Goal: Information Seeking & Learning: Compare options

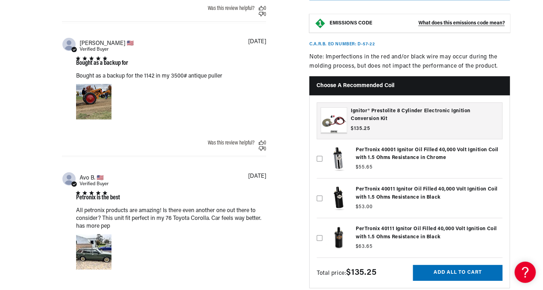
scroll to position [0, 264]
click at [407, 220] on label at bounding box center [410, 238] width 186 height 36
click at [322, 223] on input "checkbox" at bounding box center [320, 226] width 6 height 6
click at [406, 222] on label at bounding box center [410, 238] width 186 height 36
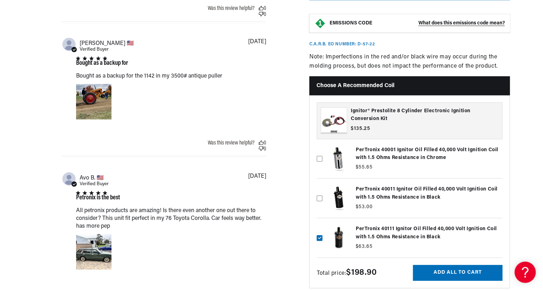
click at [322, 223] on input "checkbox" at bounding box center [320, 226] width 6 height 6
click at [340, 226] on label at bounding box center [410, 238] width 186 height 36
click at [322, 226] on input "checkbox" at bounding box center [320, 226] width 6 height 6
click at [340, 226] on label at bounding box center [410, 238] width 186 height 36
click at [322, 226] on input "checkbox" at bounding box center [320, 226] width 6 height 6
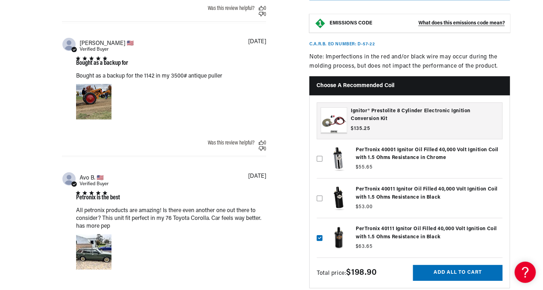
checkbox input "false"
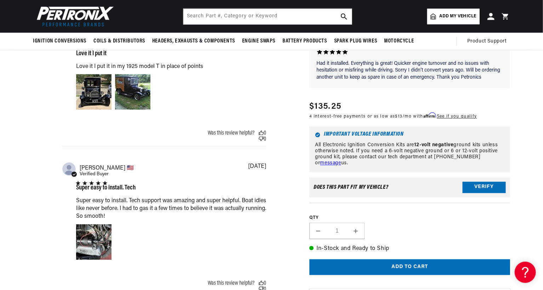
scroll to position [495, 0]
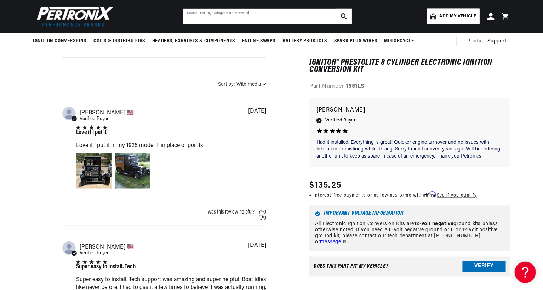
click at [234, 14] on input "text" at bounding box center [267, 17] width 168 height 16
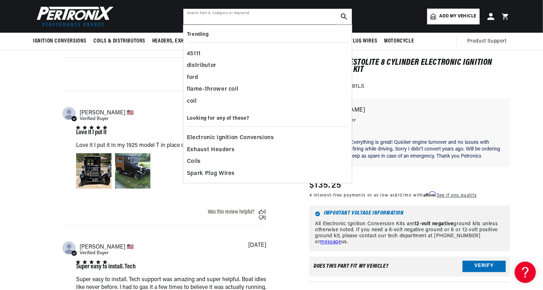
scroll to position [0, 0]
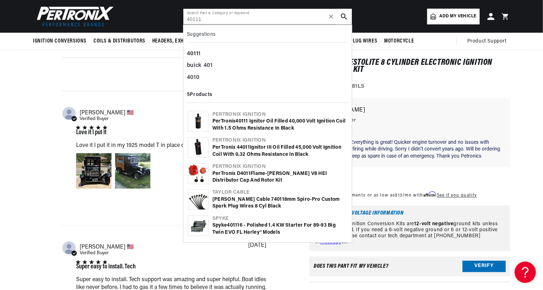
type input "40111"
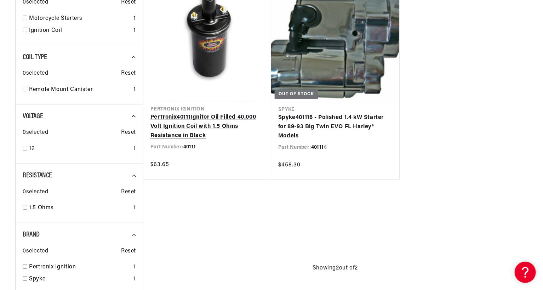
click at [232, 116] on link "PerTronix 40111 Ignitor Oil Filled 40,000 Volt Ignition Coil with 1.5 Ohms Resi…" at bounding box center [207, 126] width 114 height 27
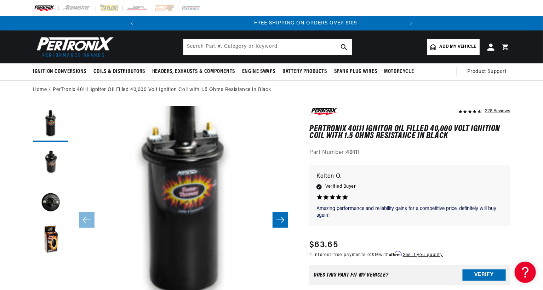
scroll to position [0, 264]
click at [57, 202] on button "Load image 3 in gallery view" at bounding box center [50, 201] width 35 height 35
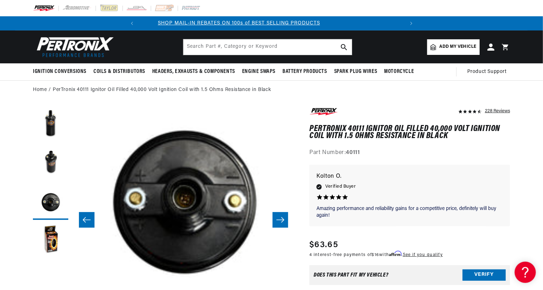
scroll to position [0, 0]
click at [209, 49] on input "text" at bounding box center [267, 47] width 168 height 16
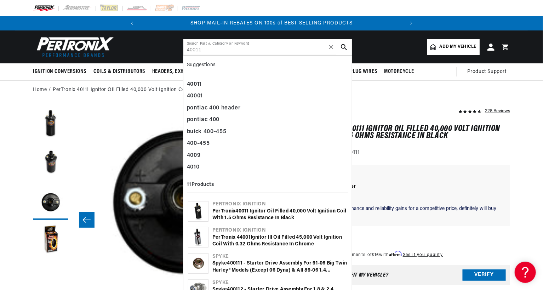
type input "40011"
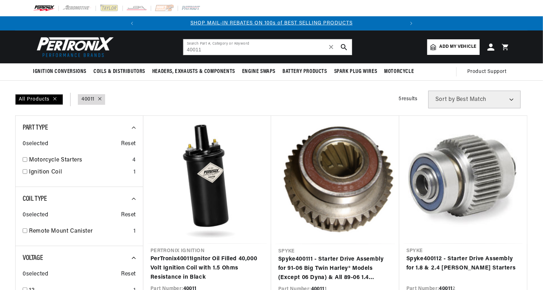
type input "40011"
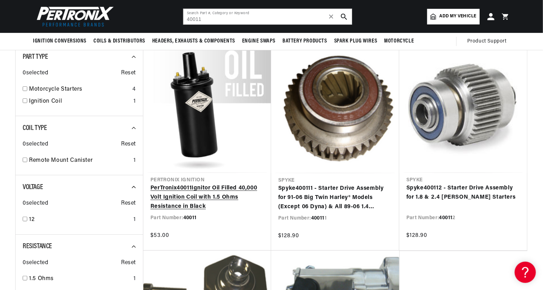
scroll to position [0, 264]
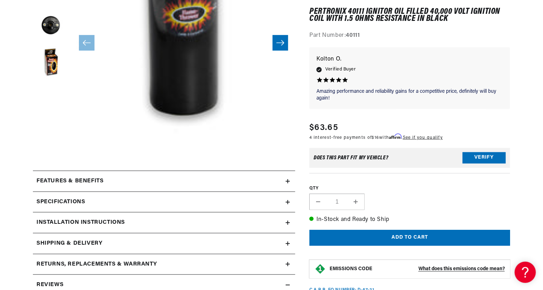
scroll to position [212, 0]
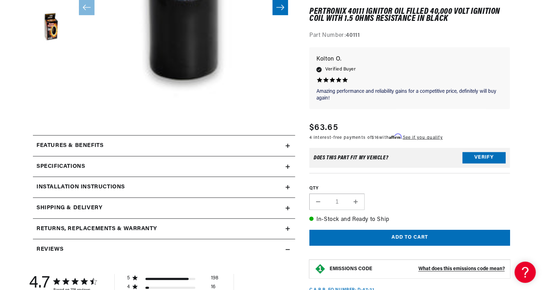
click at [284, 145] on div "Features & Benefits" at bounding box center [159, 145] width 253 height 9
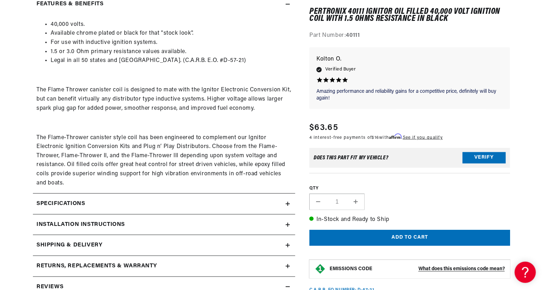
scroll to position [389, 0]
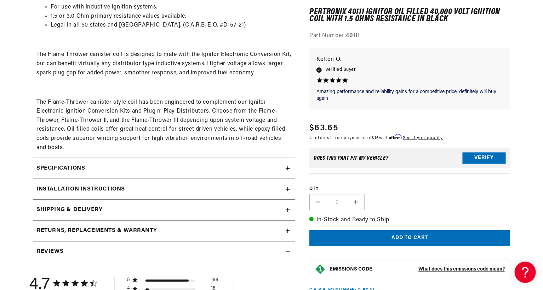
click at [288, 170] on summary "Specifications" at bounding box center [164, 168] width 262 height 21
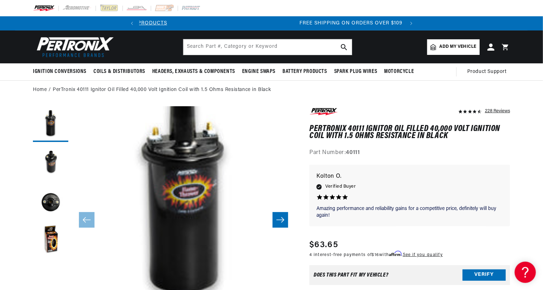
scroll to position [0, 264]
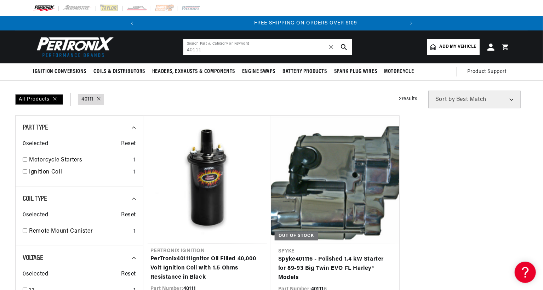
scroll to position [0, 264]
click at [196, 49] on input "40111" at bounding box center [267, 47] width 168 height 16
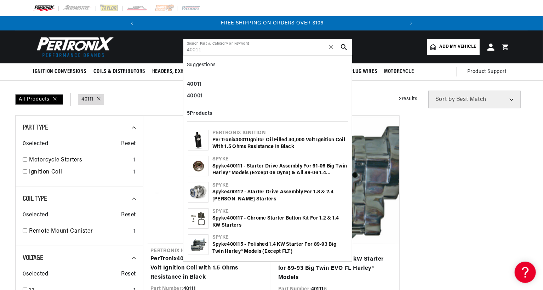
type input "40011"
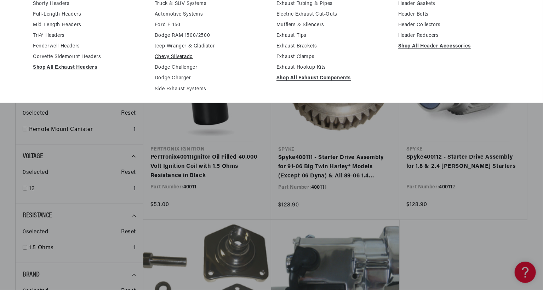
scroll to position [106, 0]
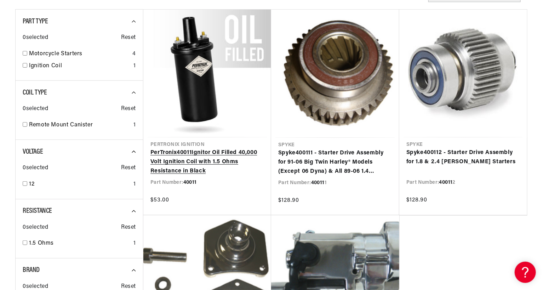
click at [218, 161] on link "PerTronix 40011 Ignitor Oil Filled 40,000 Volt Ignition Coil with 1.5 Ohms Resi…" at bounding box center [207, 161] width 114 height 27
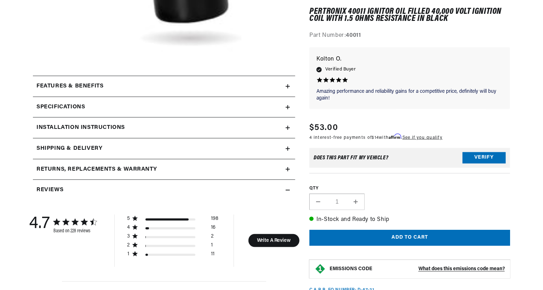
scroll to position [283, 0]
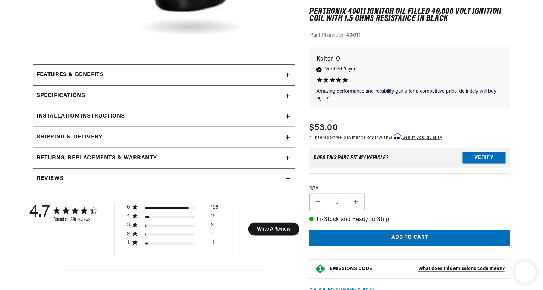
click at [286, 74] on icon at bounding box center [287, 75] width 4 height 4
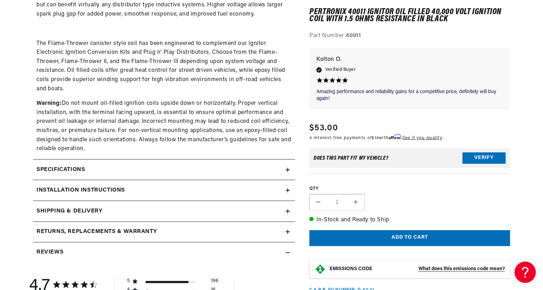
scroll to position [460, 0]
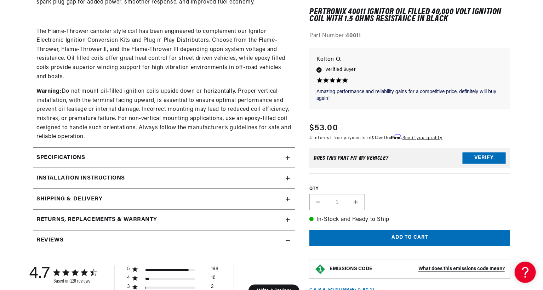
click at [285, 158] on icon at bounding box center [287, 158] width 4 height 4
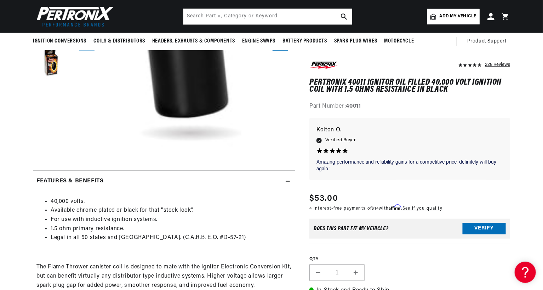
scroll to position [0, 0]
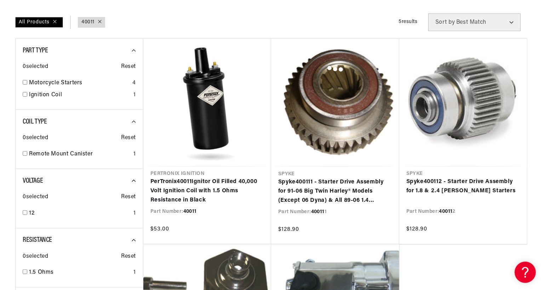
type input "40111"
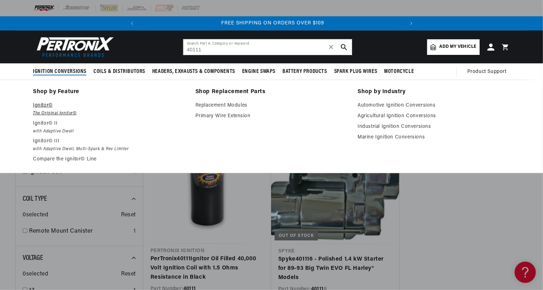
scroll to position [0, 264]
click at [39, 104] on p "Ignitor©" at bounding box center [109, 105] width 152 height 8
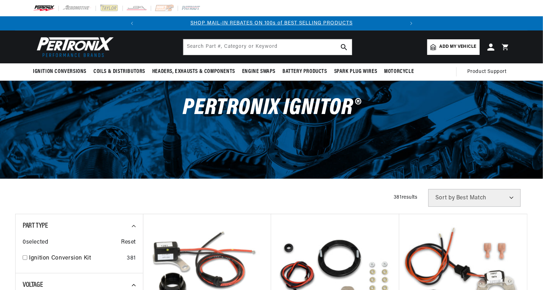
scroll to position [43, 0]
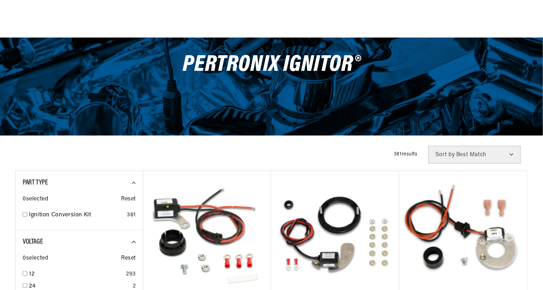
click at [24, 195] on span "0 selected" at bounding box center [35, 199] width 25 height 9
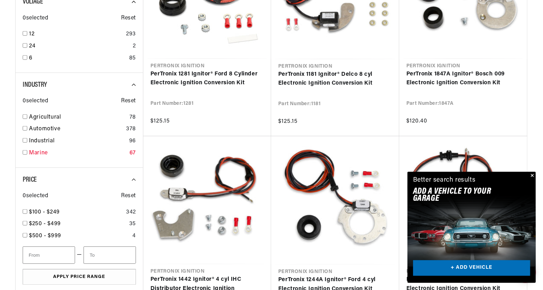
scroll to position [0, 0]
click at [25, 152] on input "checkbox" at bounding box center [25, 152] width 5 height 5
checkbox input "true"
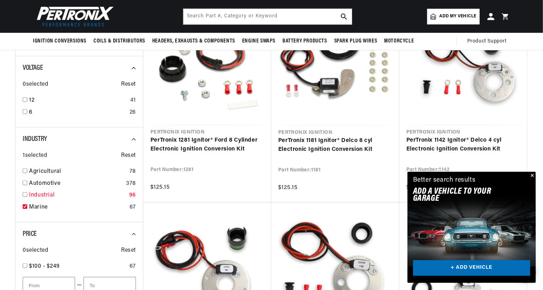
scroll to position [212, 0]
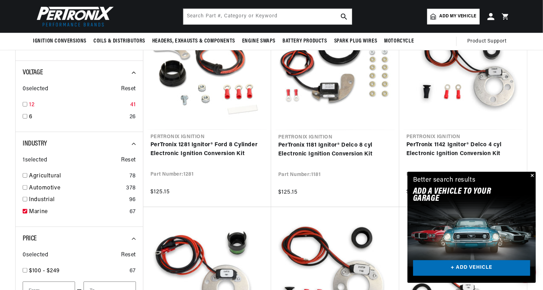
click at [24, 103] on input "checkbox" at bounding box center [25, 104] width 5 height 5
checkbox input "true"
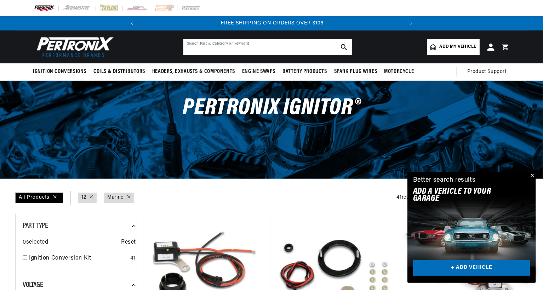
click at [199, 45] on input "text" at bounding box center [267, 47] width 168 height 16
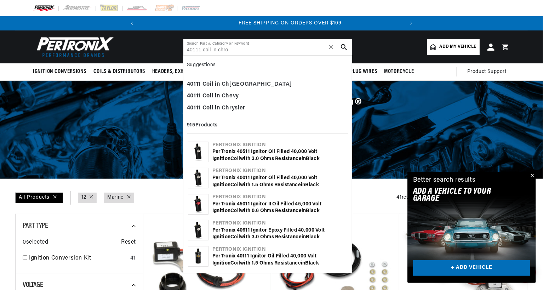
scroll to position [0, 264]
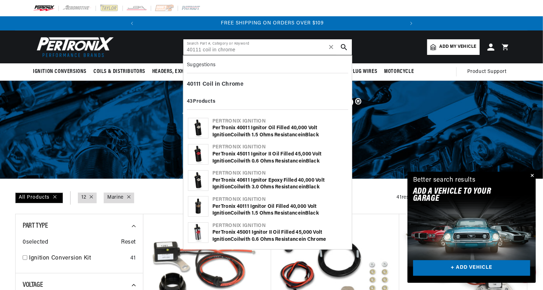
type input "40111 coil in chrome"
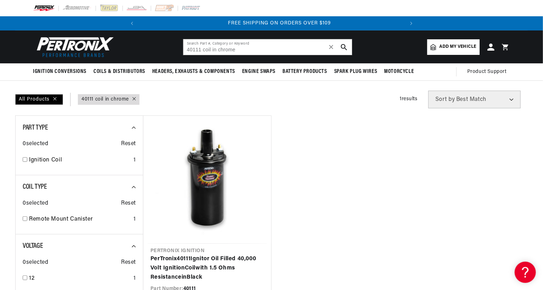
scroll to position [0, 264]
click at [134, 98] on icon at bounding box center [134, 99] width 4 height 4
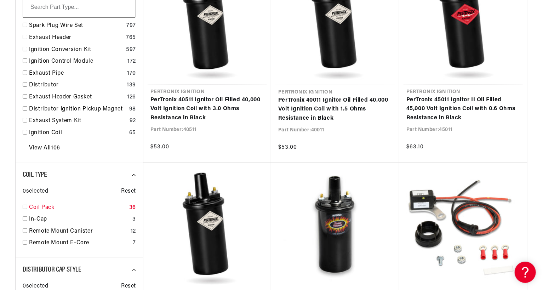
scroll to position [0, 264]
click at [25, 231] on input "checkbox" at bounding box center [25, 230] width 5 height 5
checkbox input "true"
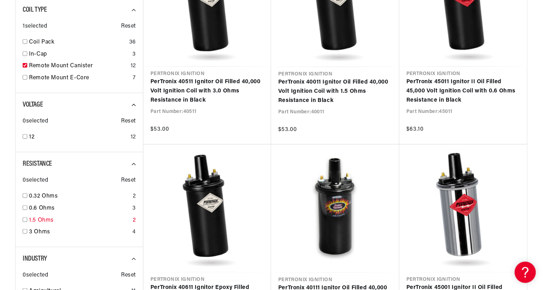
scroll to position [0, 235]
click at [24, 219] on input "checkbox" at bounding box center [25, 219] width 5 height 5
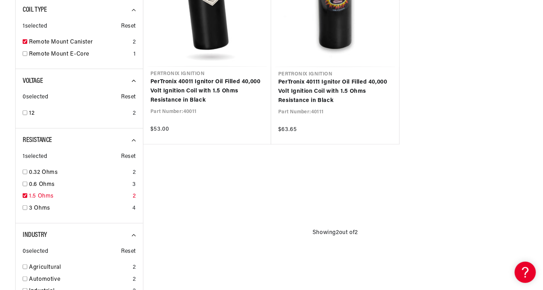
click at [35, 196] on link "1.5 Ohms" at bounding box center [79, 196] width 101 height 9
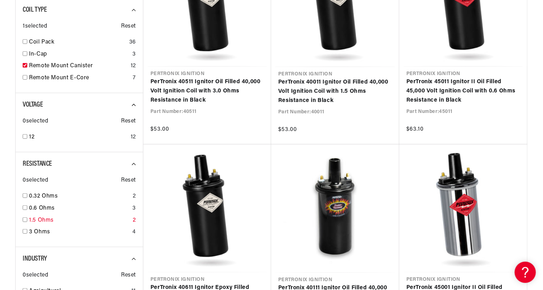
click at [45, 219] on link "1.5 Ohms" at bounding box center [79, 220] width 101 height 9
checkbox input "true"
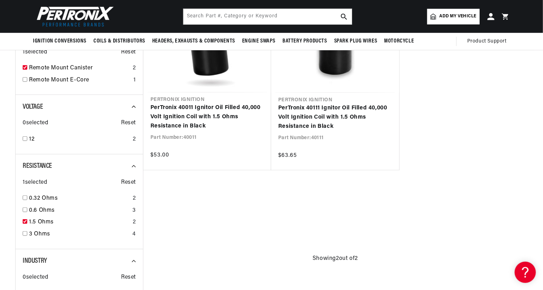
scroll to position [141, 0]
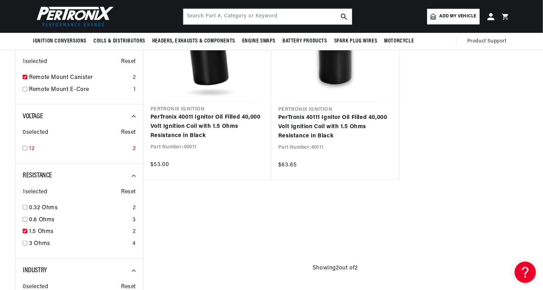
click at [24, 146] on input "checkbox" at bounding box center [25, 148] width 5 height 5
checkbox input "true"
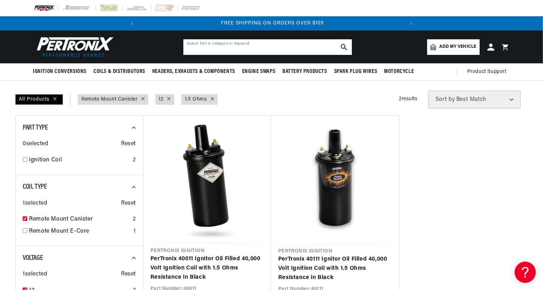
click at [210, 47] on input "text" at bounding box center [267, 47] width 168 height 16
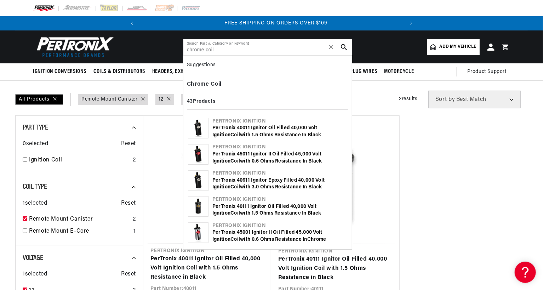
scroll to position [0, 264]
type input "chrome coil"
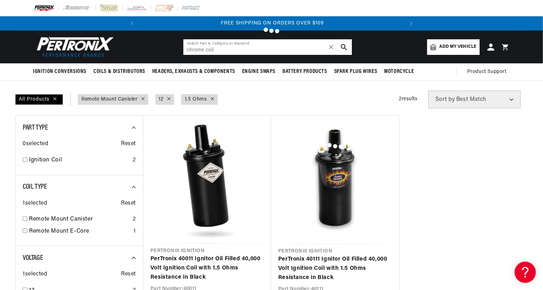
checkbox input "false"
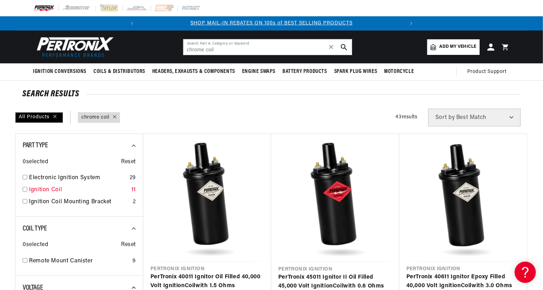
click at [24, 190] on input "checkbox" at bounding box center [25, 189] width 5 height 5
checkbox input "true"
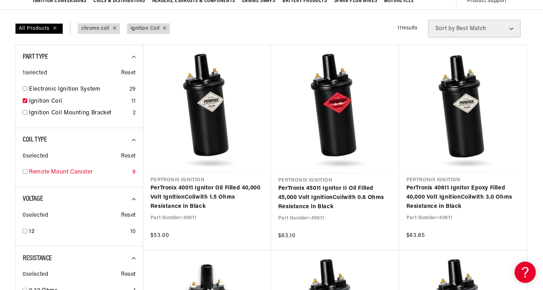
scroll to position [0, 264]
click at [24, 173] on input "checkbox" at bounding box center [25, 171] width 5 height 5
checkbox input "true"
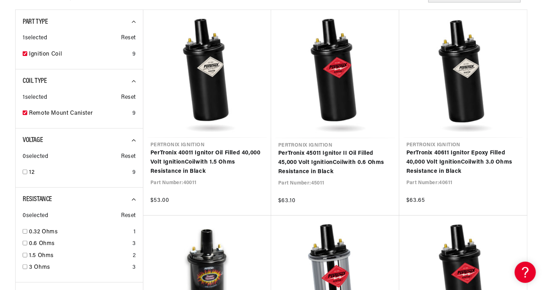
scroll to position [106, 0]
click at [23, 172] on input "checkbox" at bounding box center [25, 171] width 5 height 5
checkbox input "true"
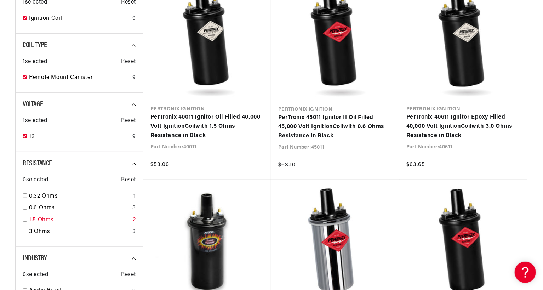
click at [25, 219] on input "checkbox" at bounding box center [25, 219] width 5 height 5
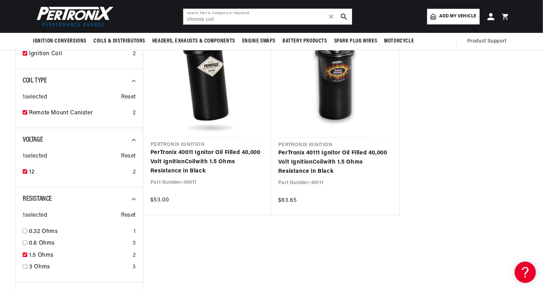
scroll to position [141, 0]
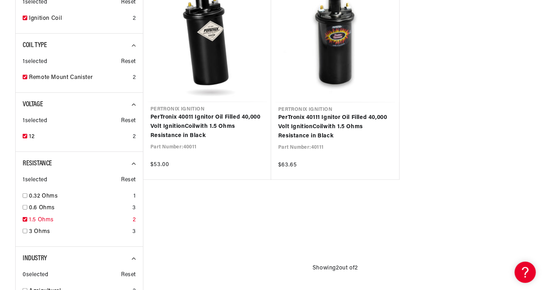
click at [26, 219] on input "checkbox" at bounding box center [25, 219] width 5 height 5
checkbox input "false"
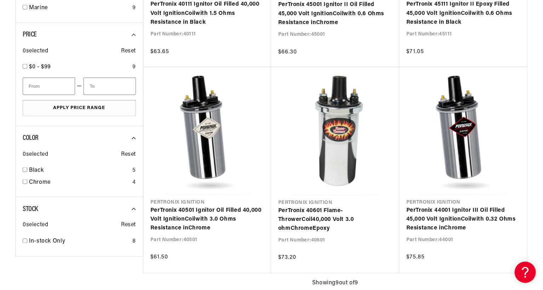
scroll to position [0, 264]
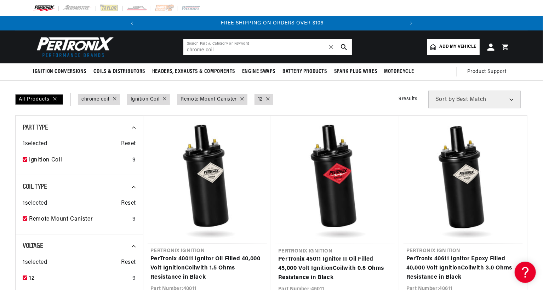
click at [187, 49] on input "chrome coil" at bounding box center [267, 47] width 168 height 16
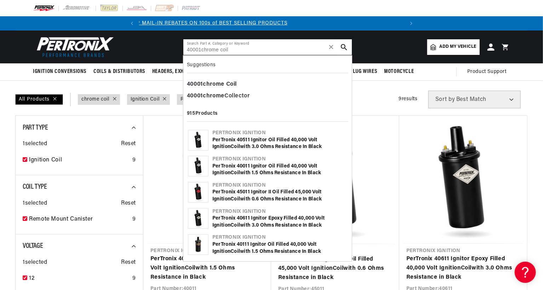
scroll to position [0, 11]
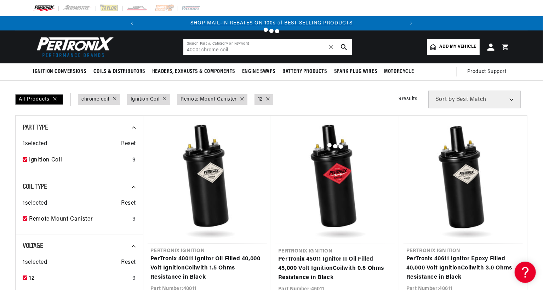
type input "coil"
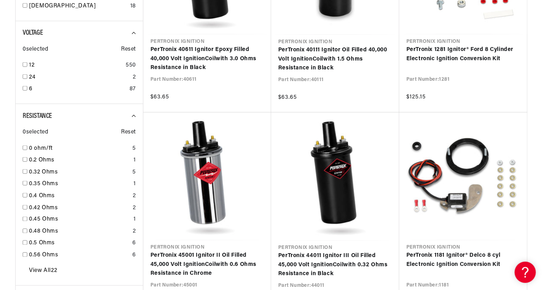
scroll to position [531, 0]
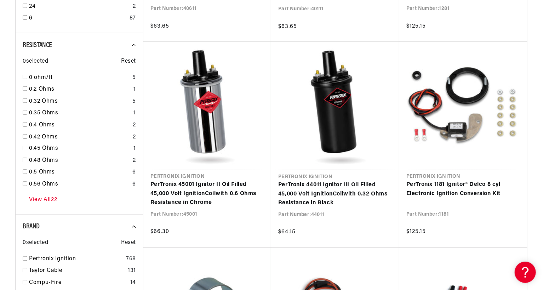
click at [47, 200] on link "View All 22" at bounding box center [43, 200] width 28 height 9
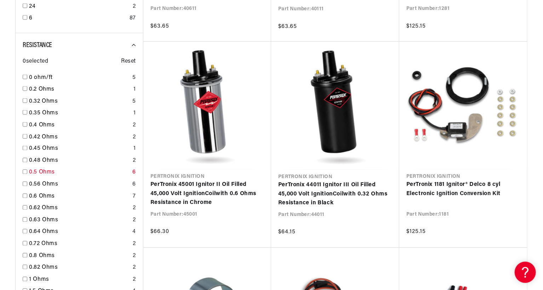
scroll to position [0, 0]
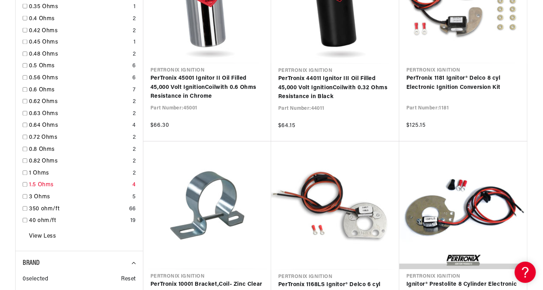
click at [23, 184] on input "checkbox" at bounding box center [25, 184] width 5 height 5
checkbox input "false"
type input "coil"
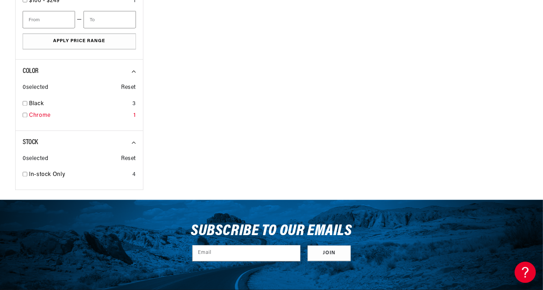
click at [25, 114] on input "checkbox" at bounding box center [25, 115] width 5 height 5
checkbox input "false"
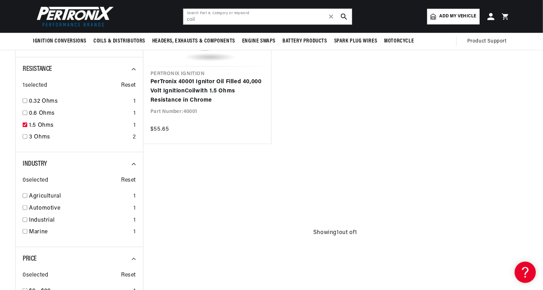
scroll to position [0, 33]
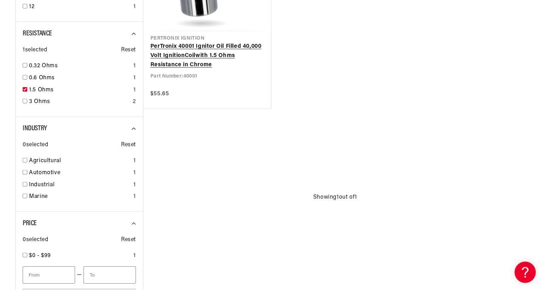
click at [200, 56] on link "PerTronix 40001 Ignitor Oil Filled 40,000 Volt Ignition Coil with 1.5 Ohms Resi…" at bounding box center [207, 55] width 114 height 27
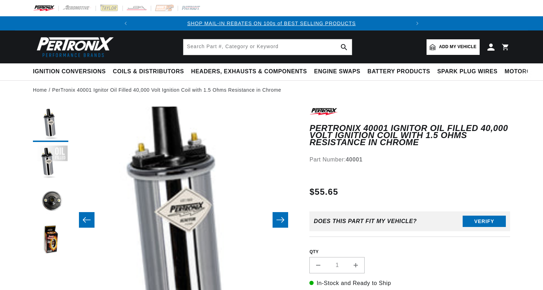
scroll to position [212, 0]
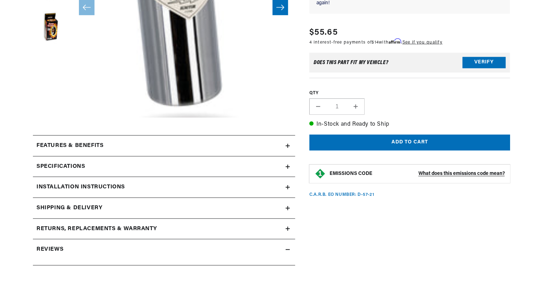
click at [288, 167] on icon at bounding box center [287, 167] width 4 height 0
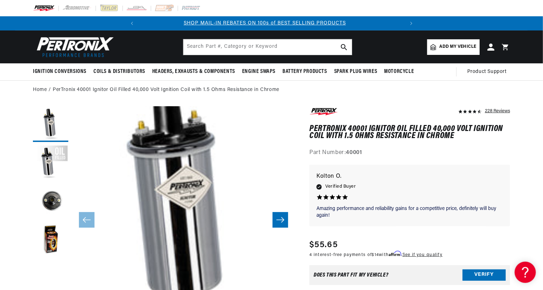
scroll to position [0, 0]
click at [218, 45] on input "text" at bounding box center [267, 47] width 168 height 16
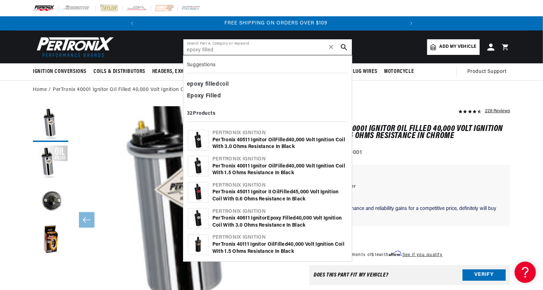
scroll to position [0, 264]
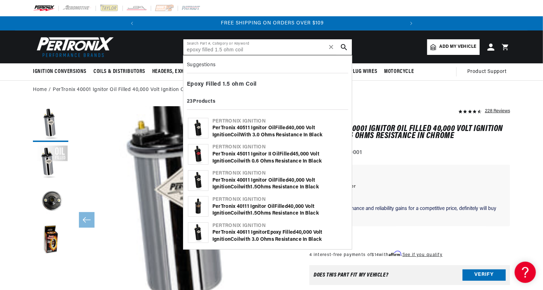
type input "epoxy filled 1.5 ohm coil"
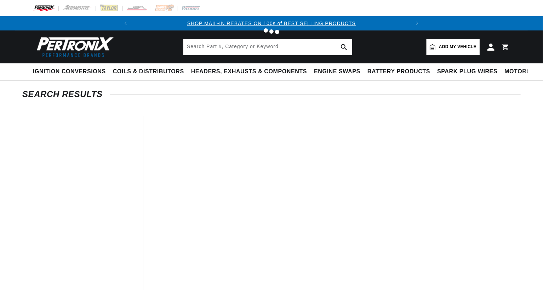
type input "epoxy filled 1.5 ohm coil"
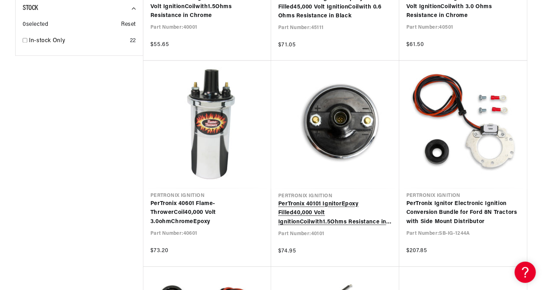
click at [346, 213] on link "PerTronix 40101 Ignitor Epoxy Filled 40,000 Volt Ignition Coil with 1 . 5 Ohms …" at bounding box center [335, 213] width 114 height 27
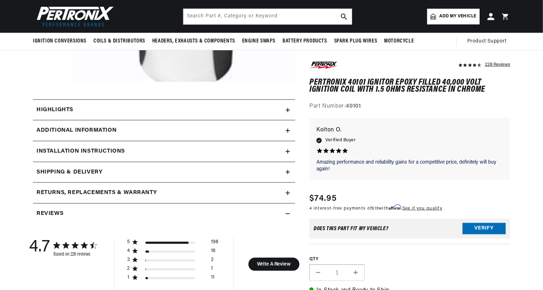
scroll to position [283, 0]
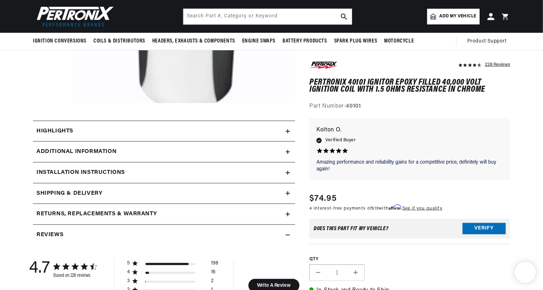
click at [289, 131] on icon at bounding box center [287, 131] width 4 height 4
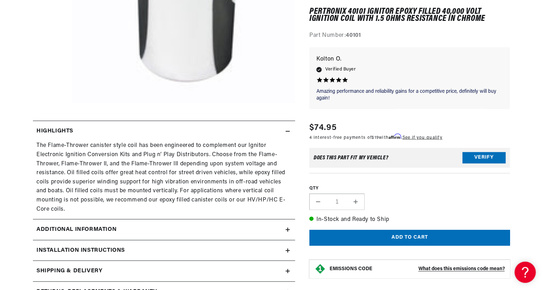
scroll to position [0, 264]
click at [288, 227] on icon at bounding box center [288, 229] width 0 height 4
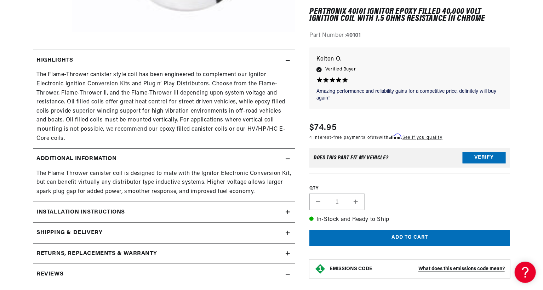
scroll to position [0, 0]
click at [284, 208] on div "Installation instructions" at bounding box center [159, 212] width 253 height 9
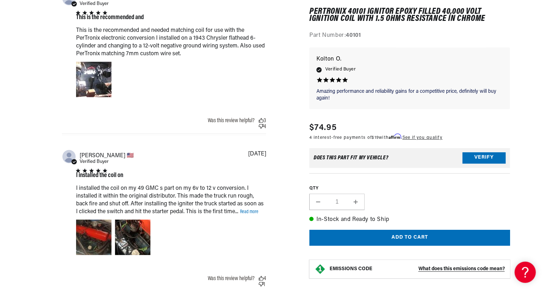
scroll to position [0, 264]
click at [252, 209] on link "Read more" at bounding box center [249, 211] width 18 height 5
